Goal: Information Seeking & Learning: Find specific page/section

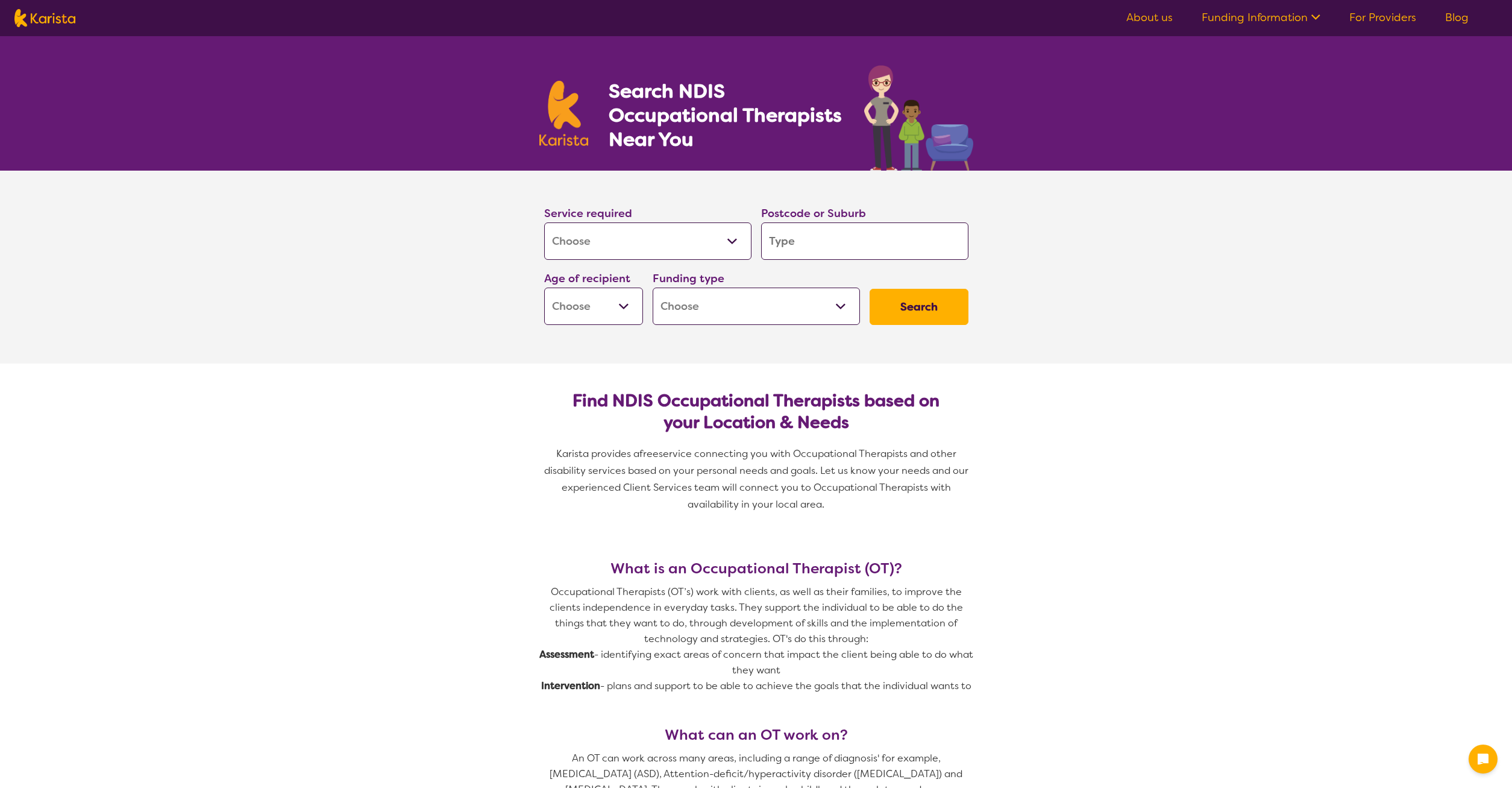
select select "[MEDICAL_DATA]"
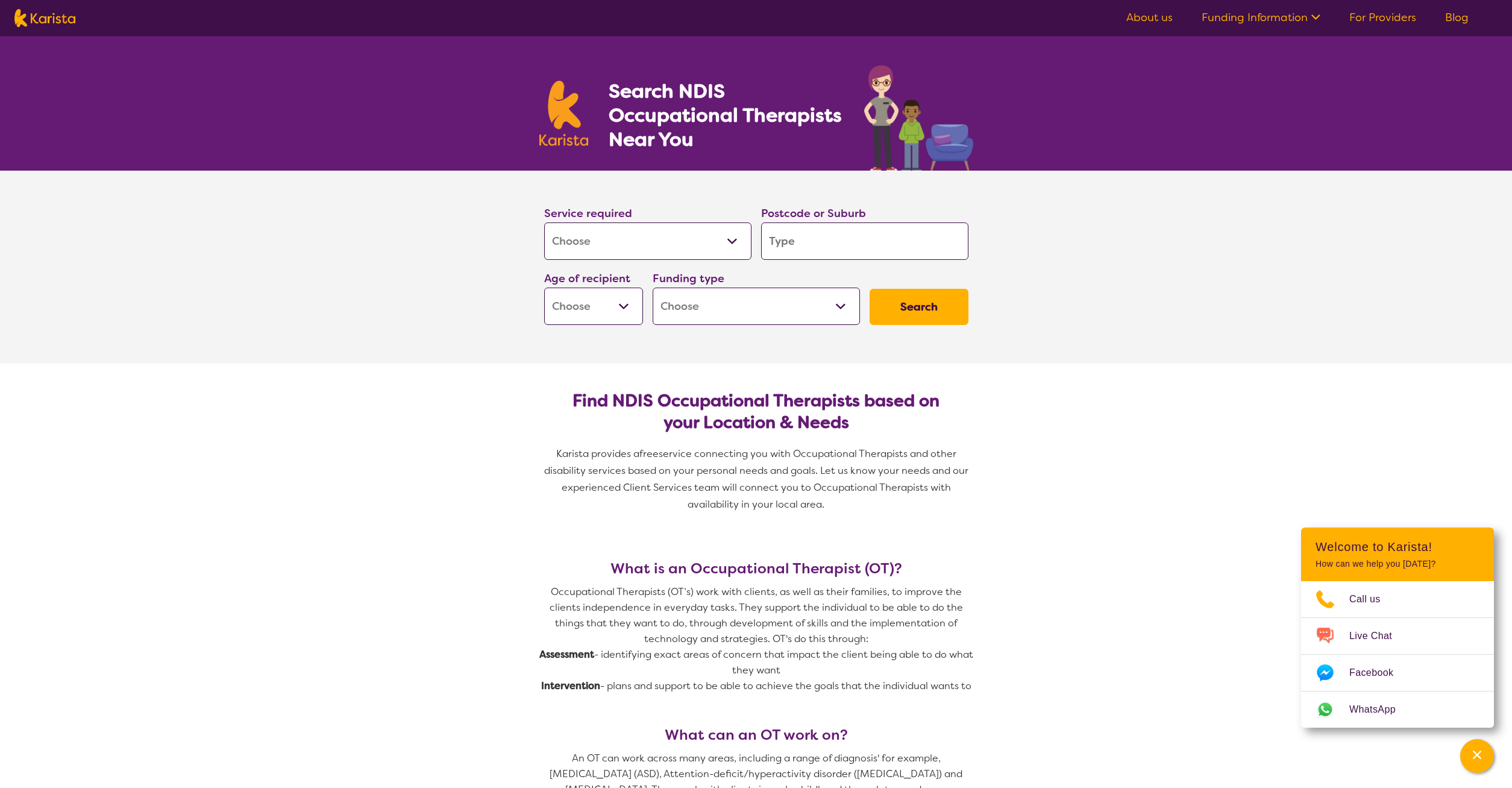
drag, startPoint x: 797, startPoint y: 236, endPoint x: 763, endPoint y: 238, distance: 34.1
click at [763, 238] on input "search" at bounding box center [865, 241] width 207 height 37
type input "4"
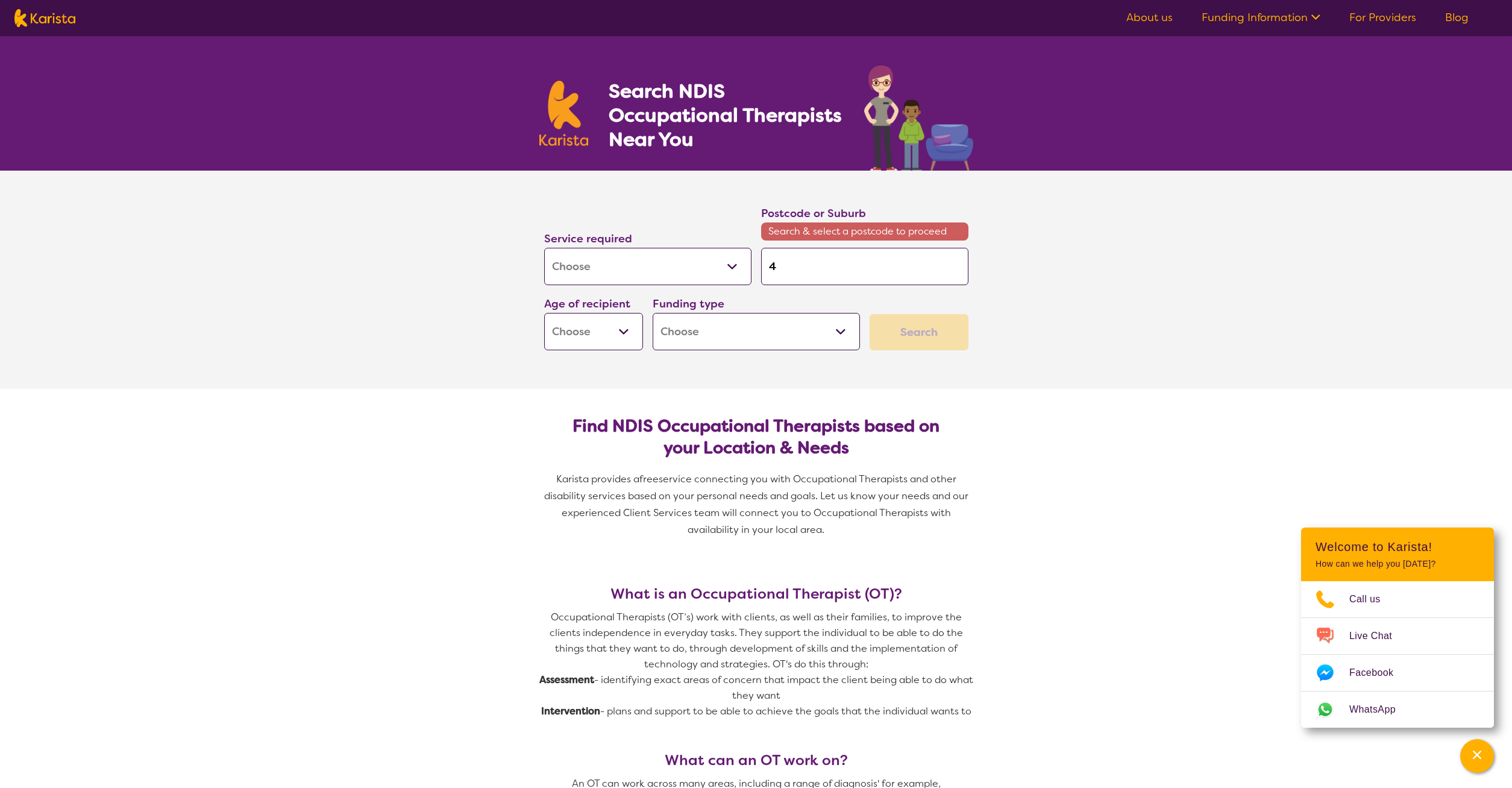
type input "41"
type input "413"
type input "4130"
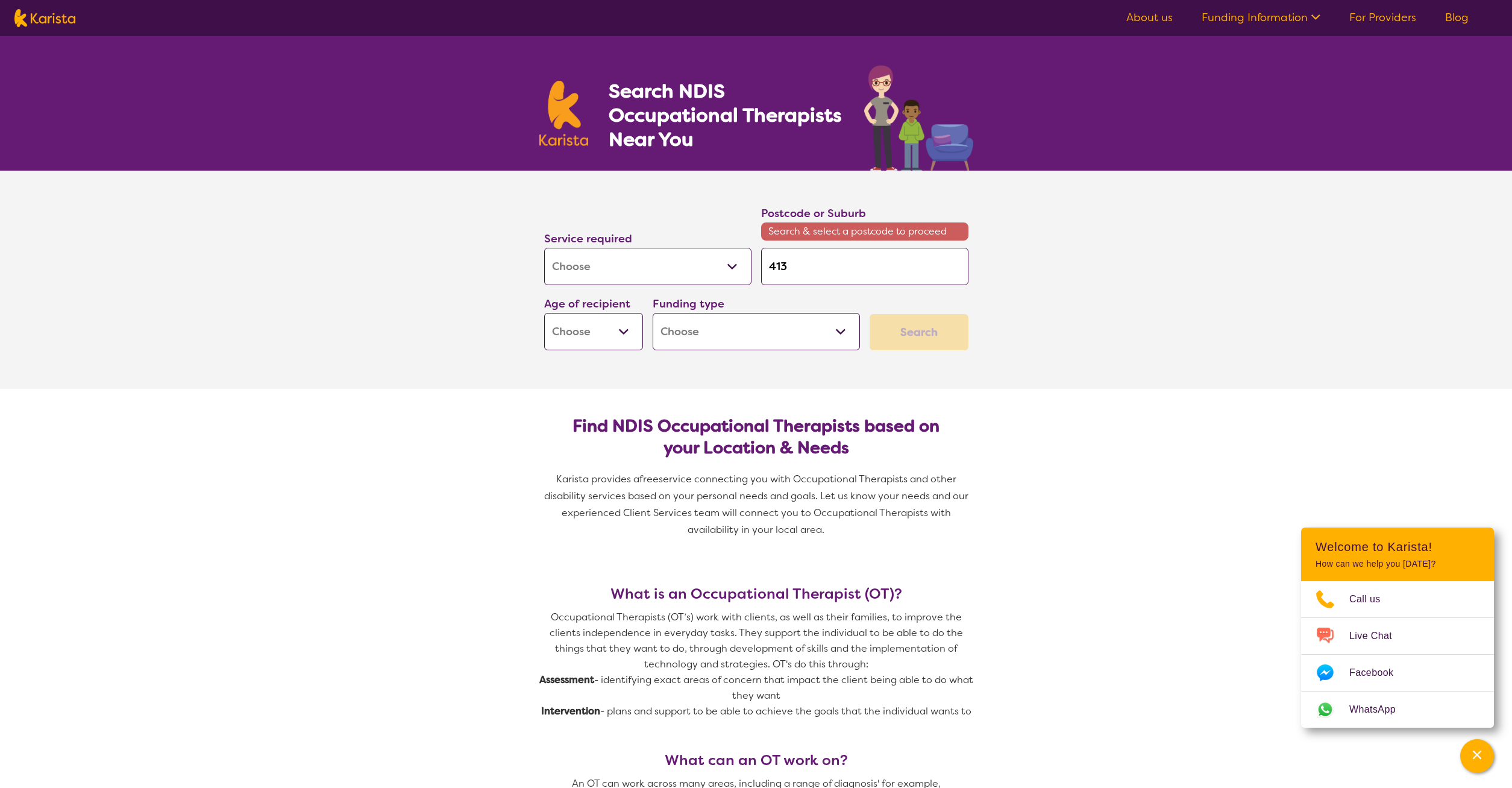
type input "4130"
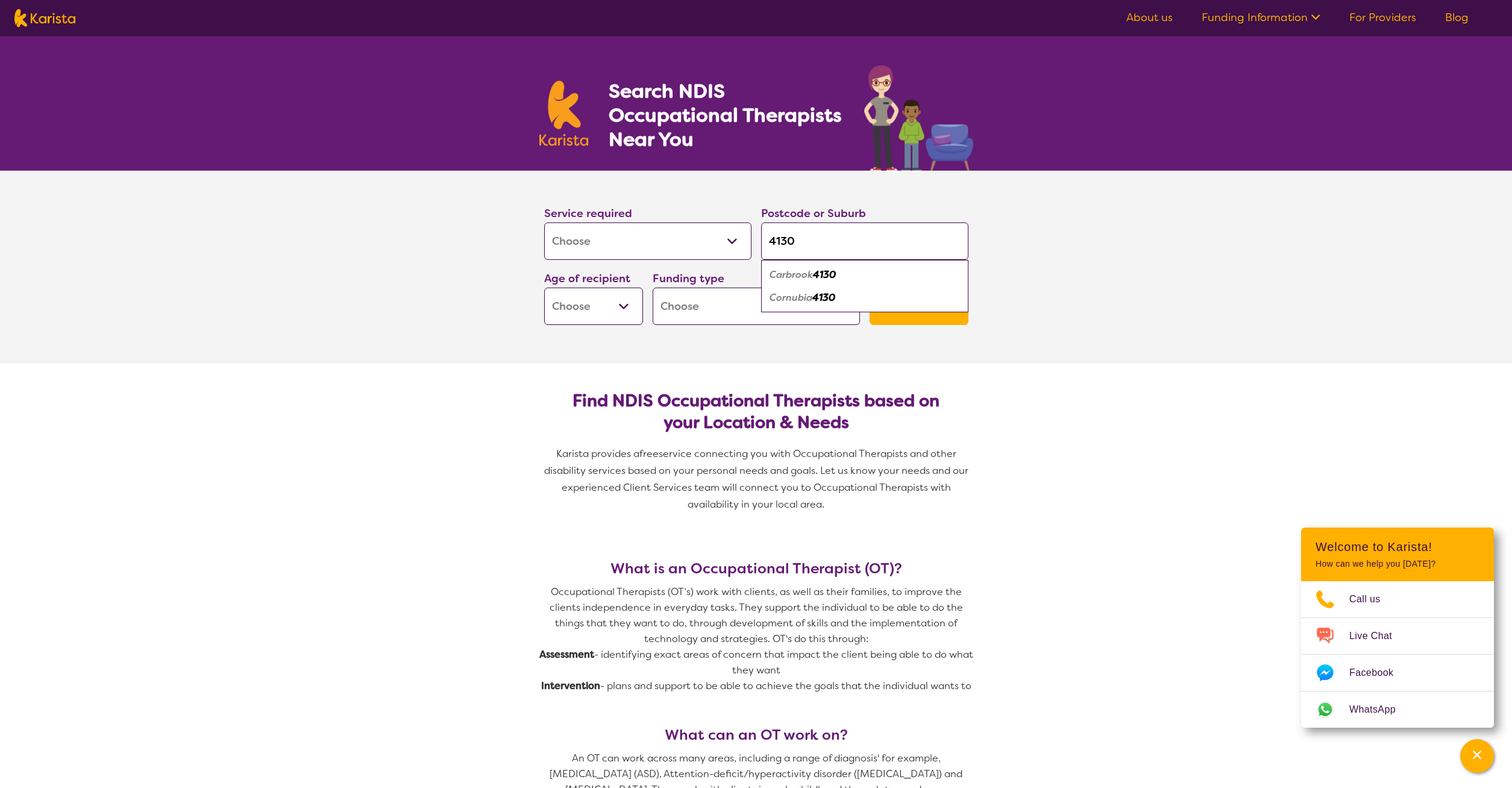
type input "4130"
click at [810, 296] on em "Cornubia" at bounding box center [791, 298] width 43 height 13
click at [544, 288] on select "Early Childhood - 0 to 9 Child - 10 to 11 Adolescent - 12 to 17 Adult - 18 to 6…" at bounding box center [594, 306] width 99 height 37
select select "AD"
click option "Adult - 18 to 64" at bounding box center [0, 0] width 0 height 0
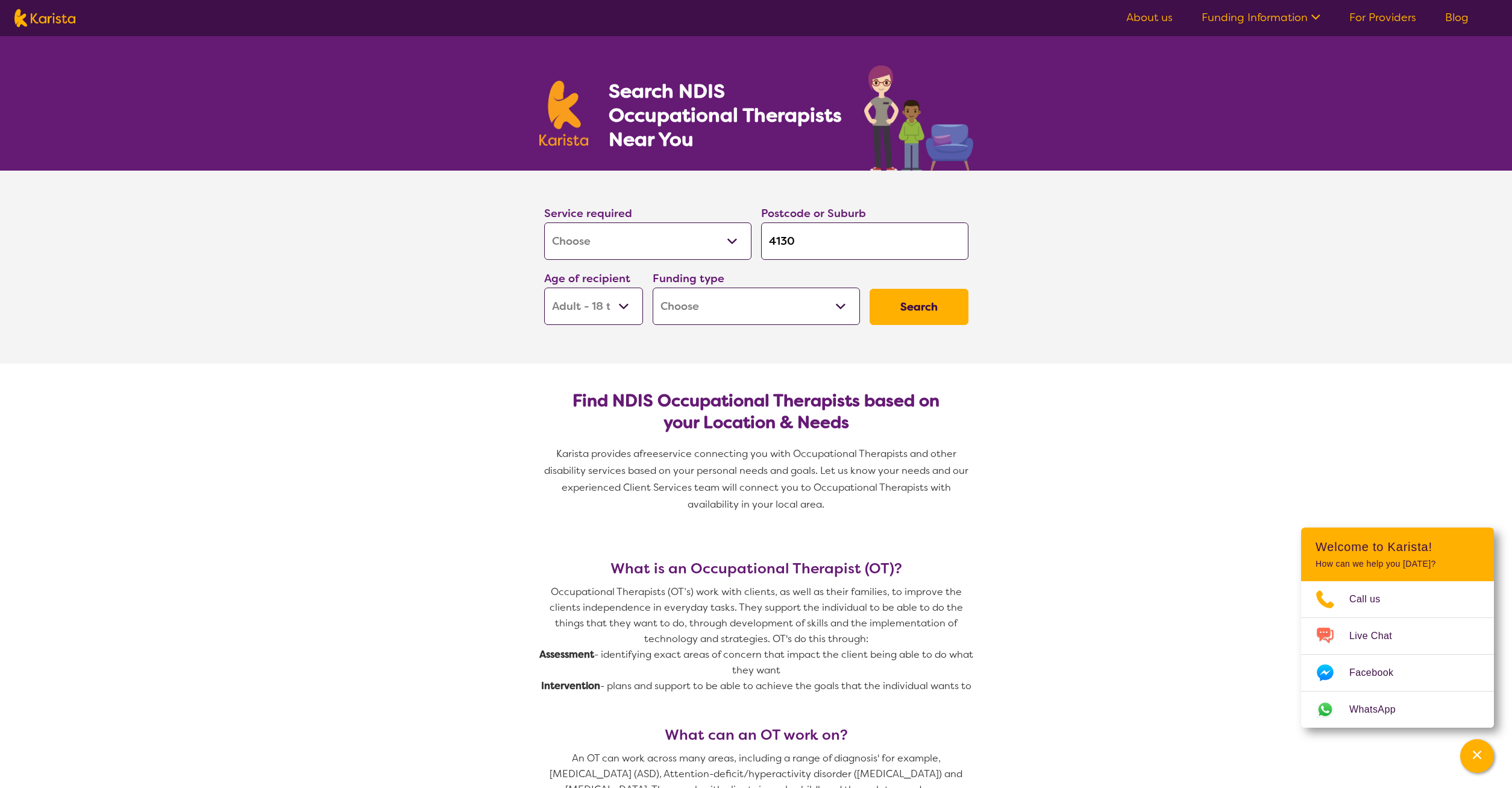
select select "AD"
click at [653, 288] on select "Home Care Package (HCP) National Disability Insurance Scheme (NDIS) I don't know" at bounding box center [756, 306] width 207 height 37
select select "NDIS"
click option "National Disability Insurance Scheme (NDIS)" at bounding box center [0, 0] width 0 height 0
select select "NDIS"
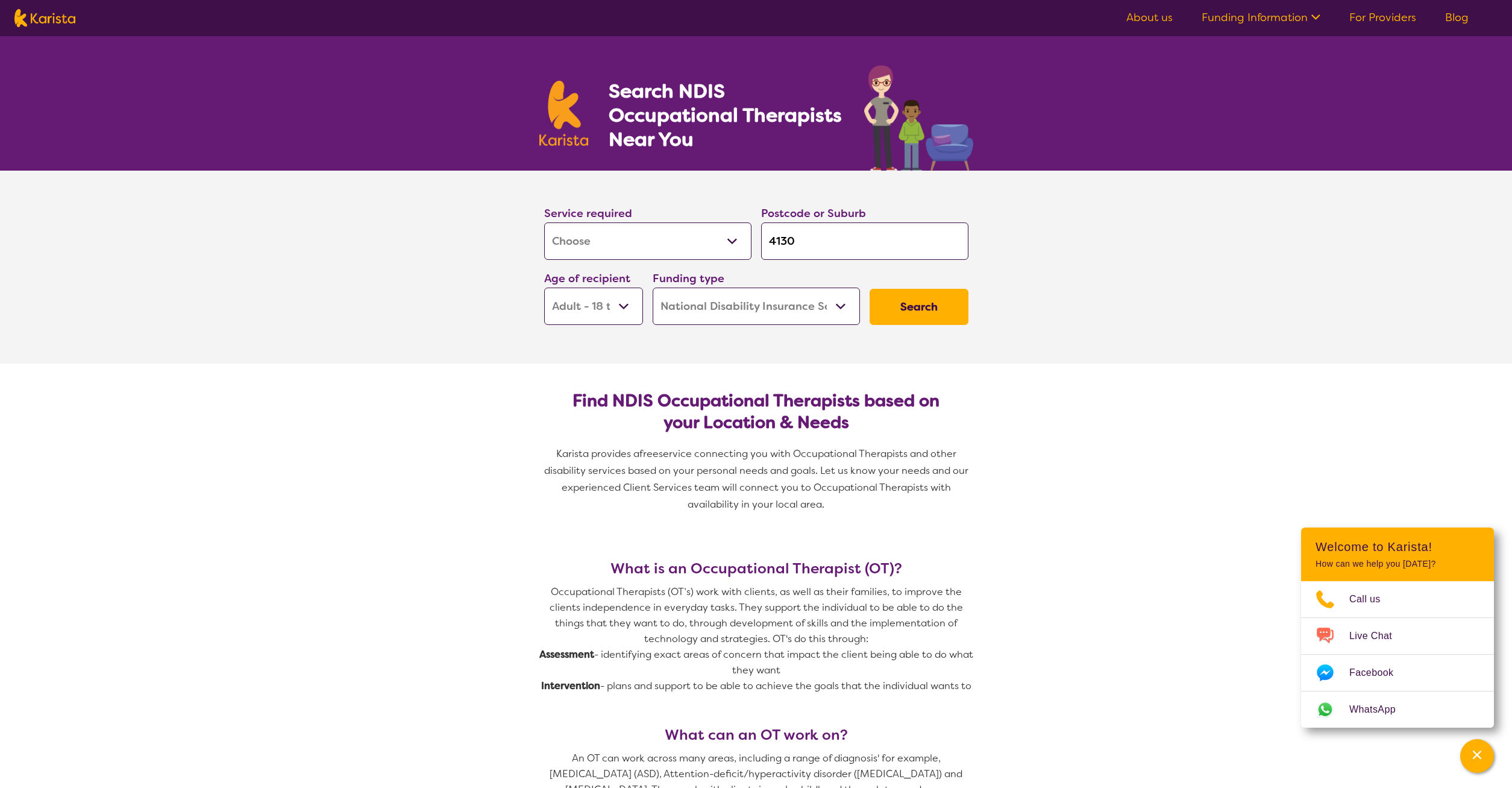
click at [929, 307] on button "Search" at bounding box center [919, 306] width 99 height 36
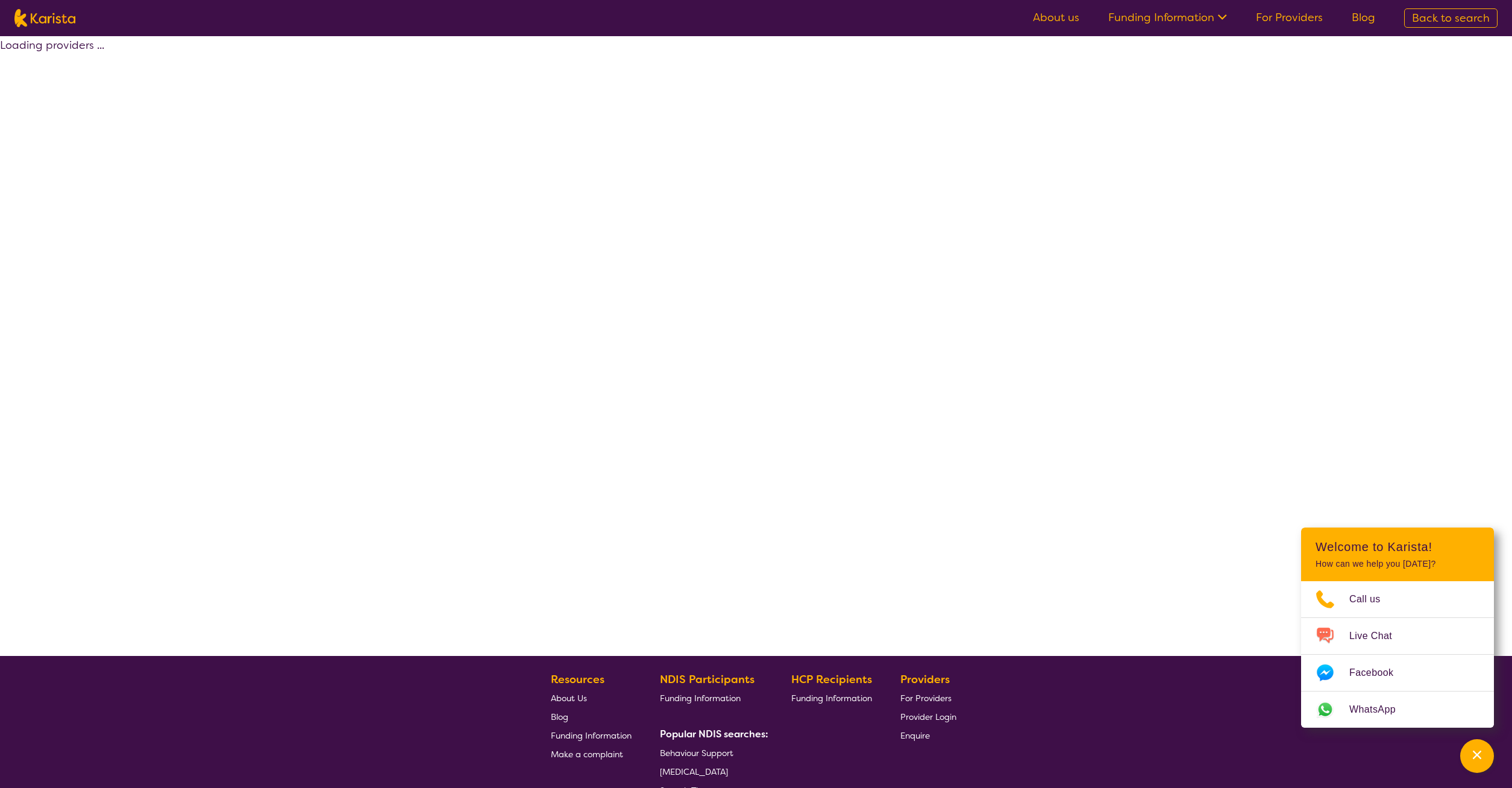
select select "by_score"
